Goal: Information Seeking & Learning: Understand process/instructions

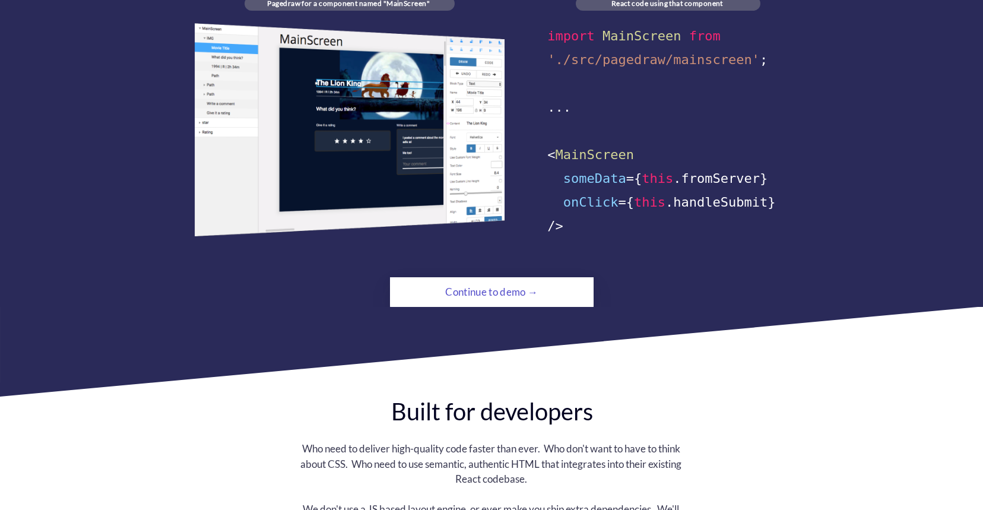
click at [524, 283] on div "Continue to demo →" at bounding box center [491, 292] width 139 height 24
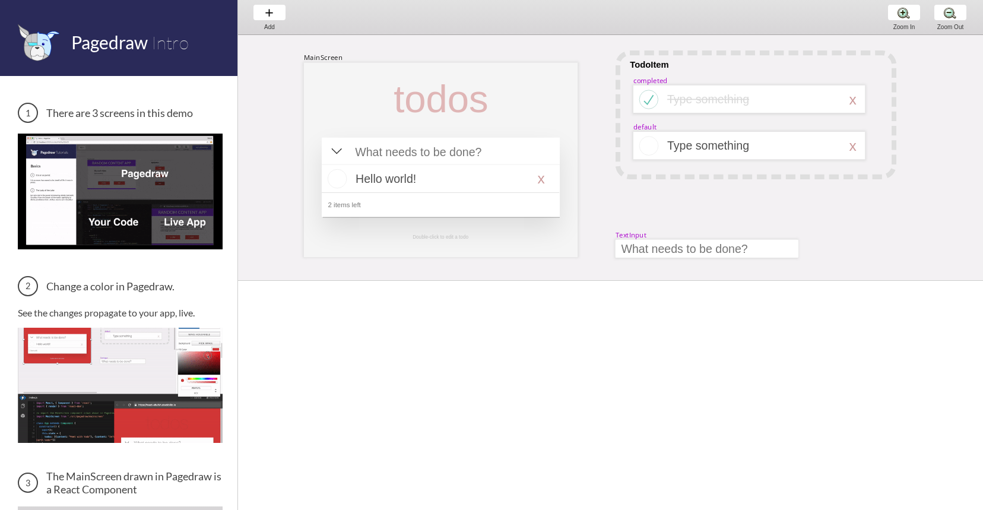
click at [192, 165] on img at bounding box center [120, 191] width 205 height 115
click at [163, 186] on img at bounding box center [120, 191] width 205 height 115
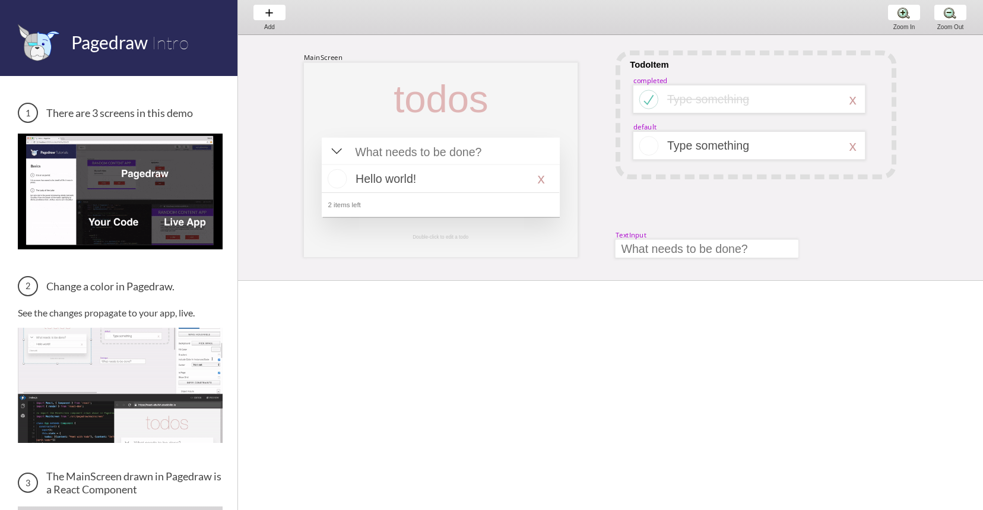
click at [163, 186] on img at bounding box center [120, 191] width 205 height 115
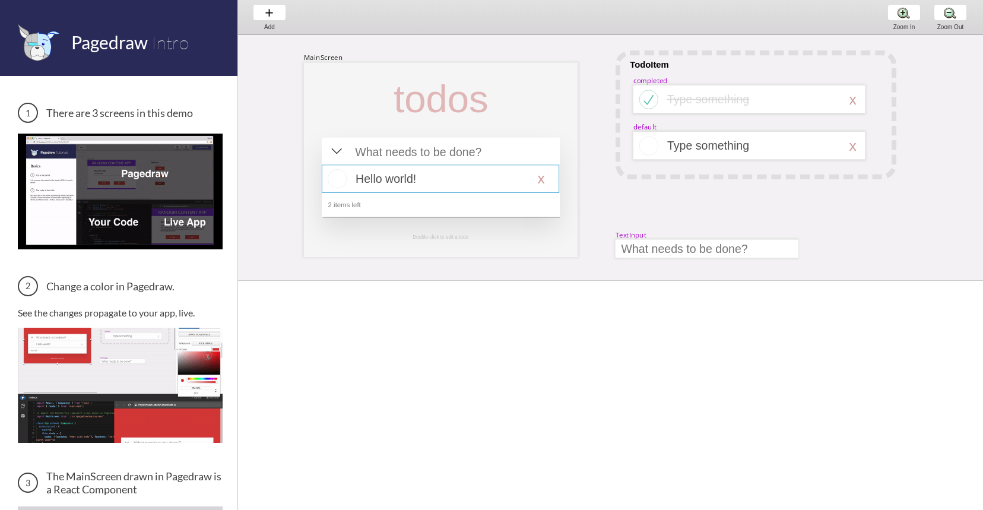
click at [543, 185] on div at bounding box center [440, 178] width 237 height 28
select select "16"
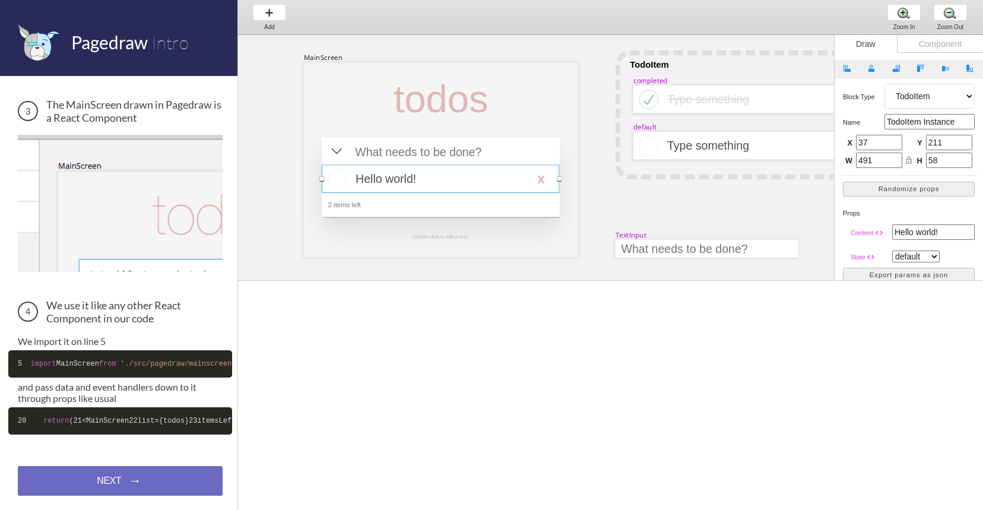
scroll to position [423, 0]
click at [163, 478] on div "NEXT → NEXT → NEXT →" at bounding box center [120, 481] width 205 height 30
